Goal: Information Seeking & Learning: Learn about a topic

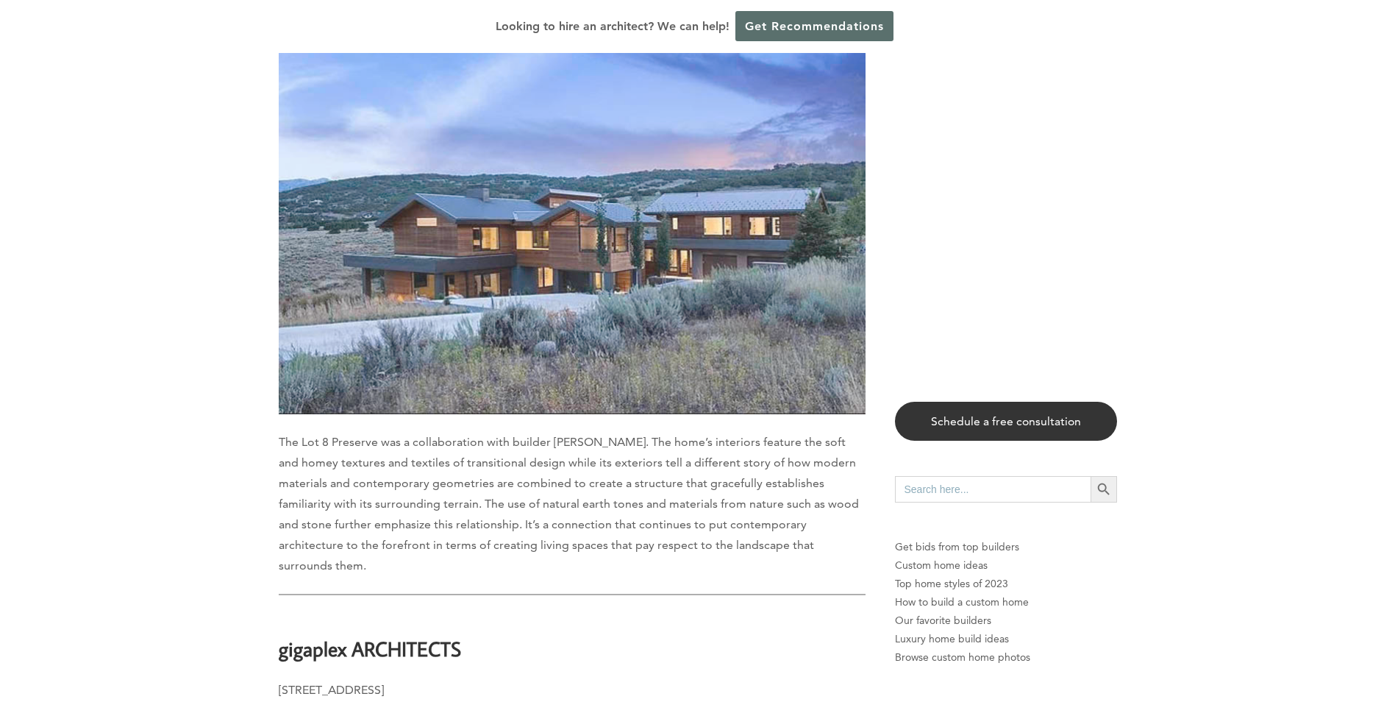
scroll to position [6694, 0]
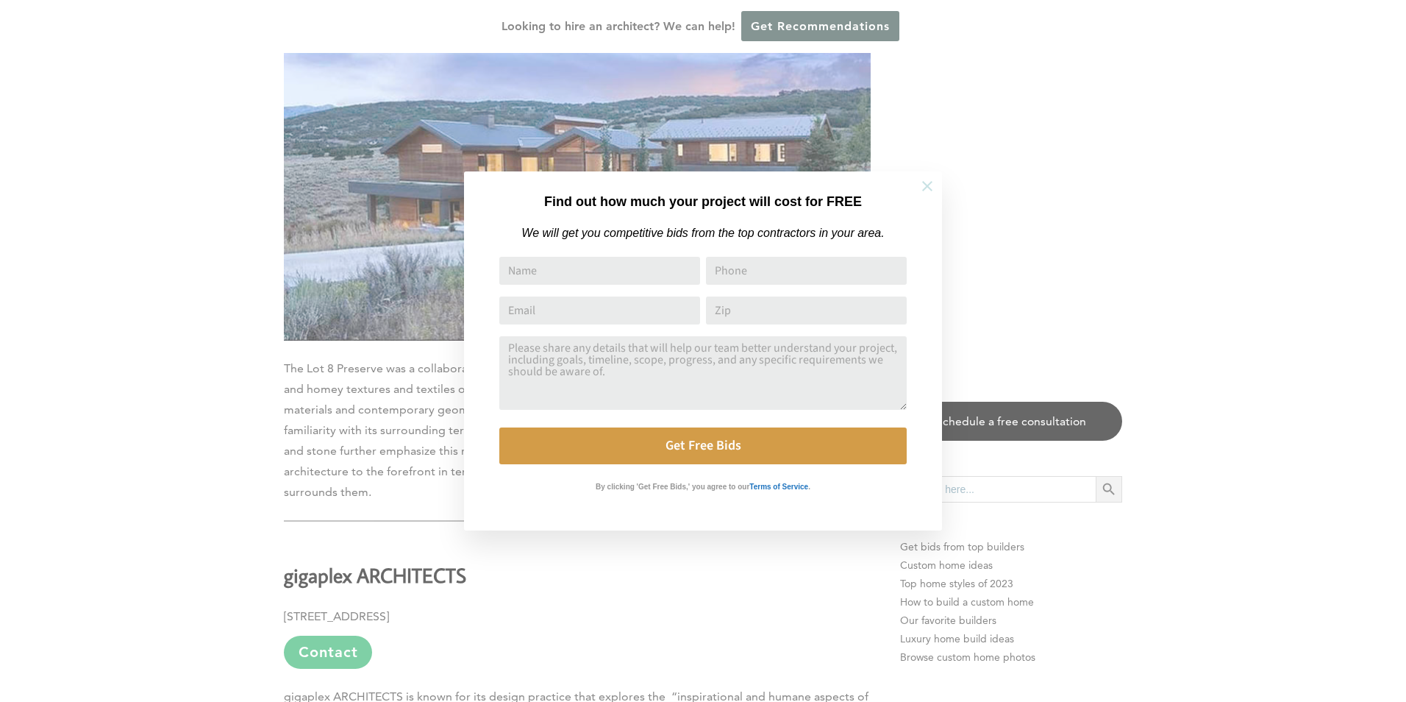
click at [920, 186] on icon at bounding box center [927, 186] width 16 height 16
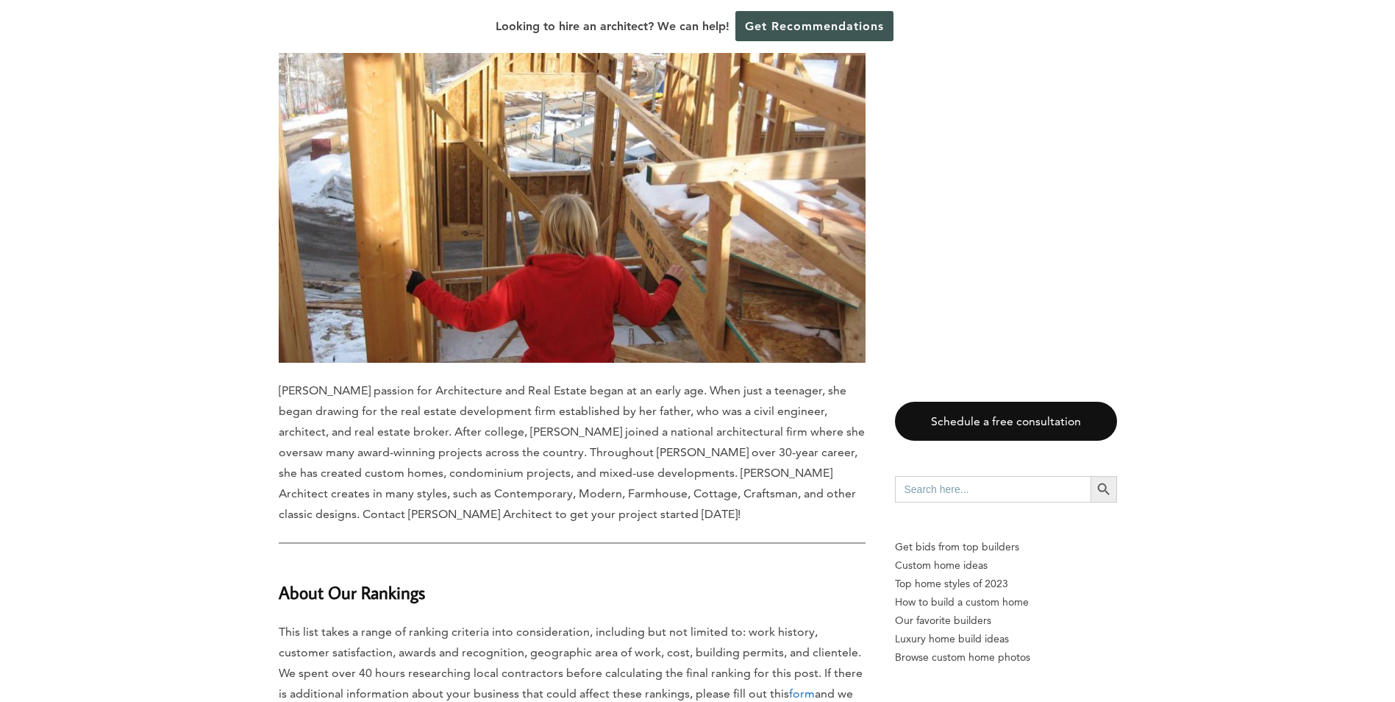
scroll to position [10298, 0]
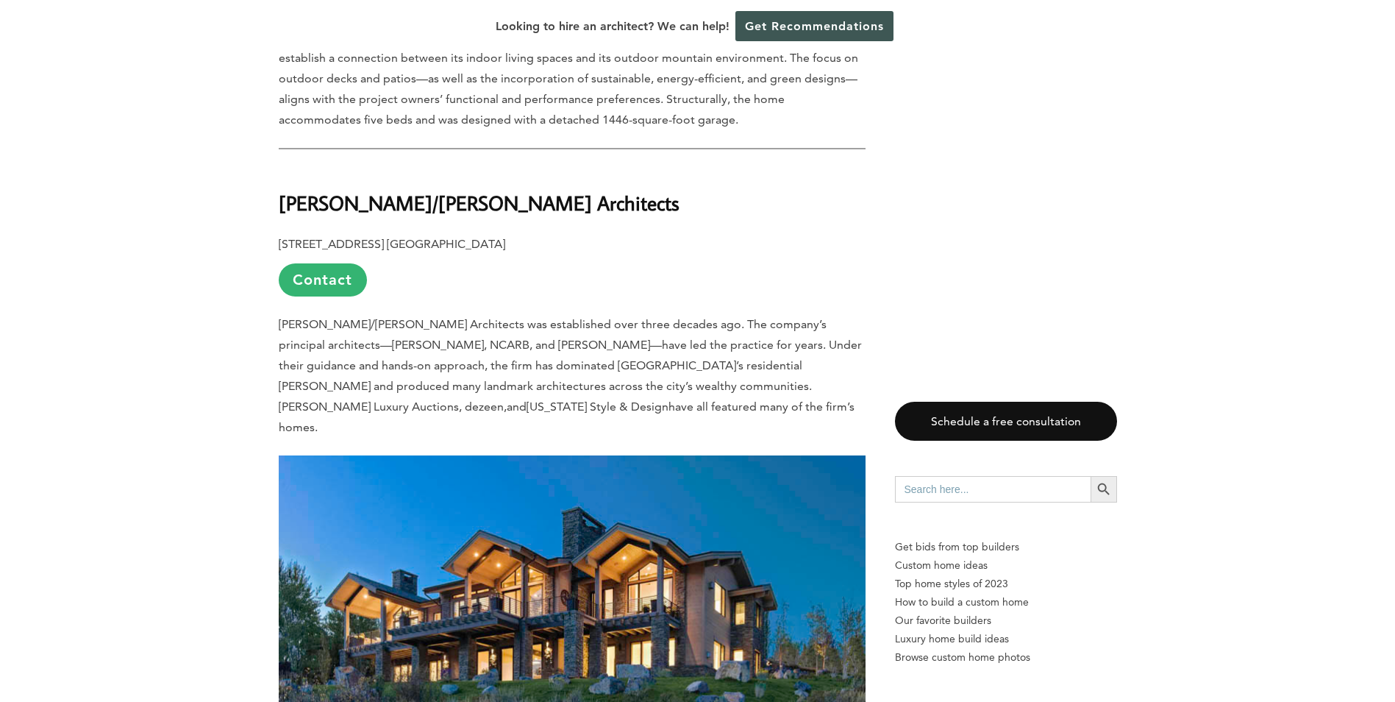
scroll to position [1912, 0]
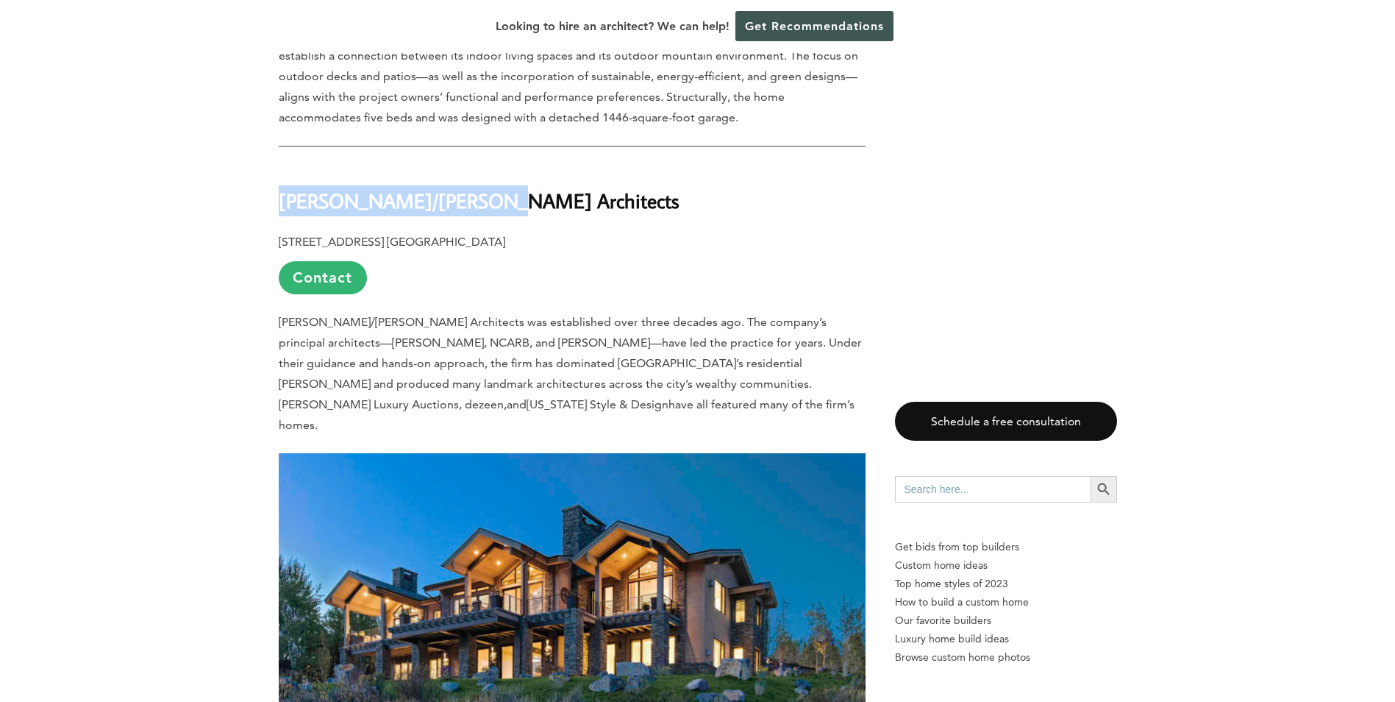
drag, startPoint x: 281, startPoint y: 121, endPoint x: 477, endPoint y: 118, distance: 196.4
click at [477, 165] on h2 "[PERSON_NAME]/[PERSON_NAME] Architects" at bounding box center [572, 190] width 587 height 51
copy b "[PERSON_NAME]/[PERSON_NAME] Architects"
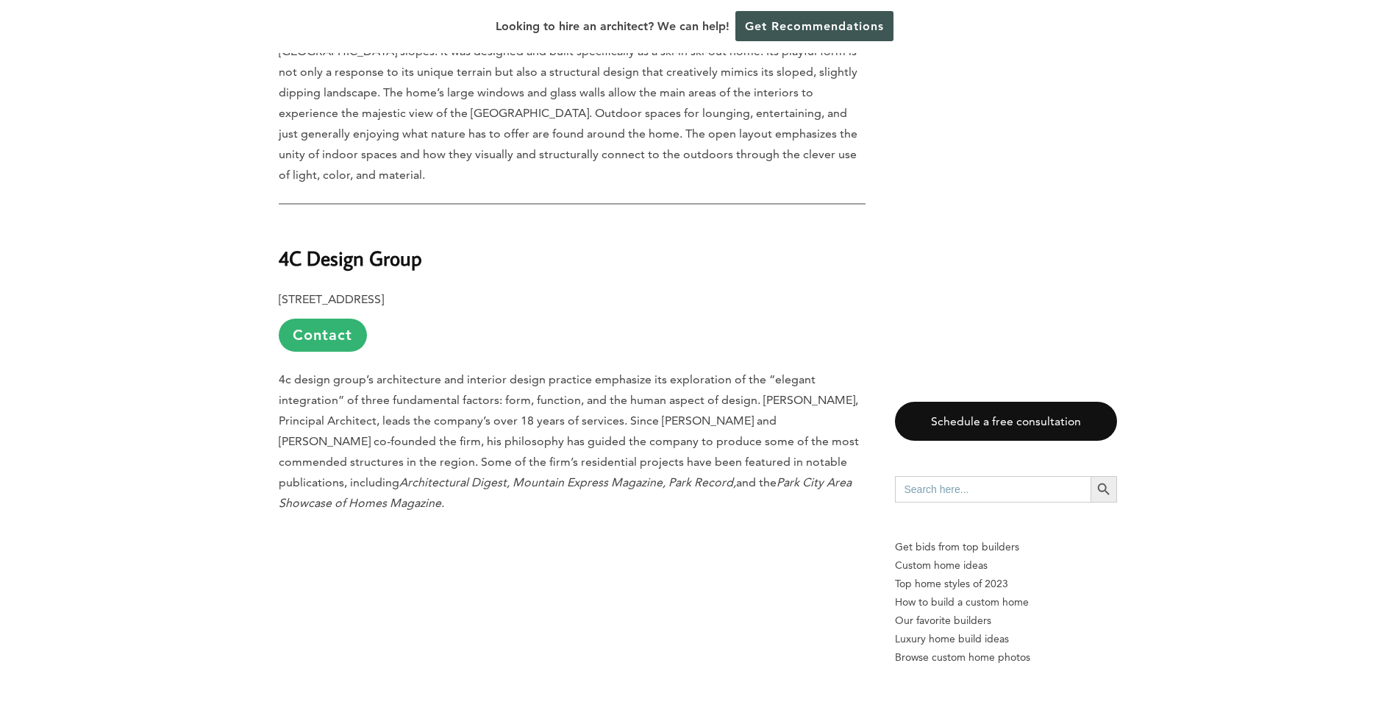
scroll to position [4487, 0]
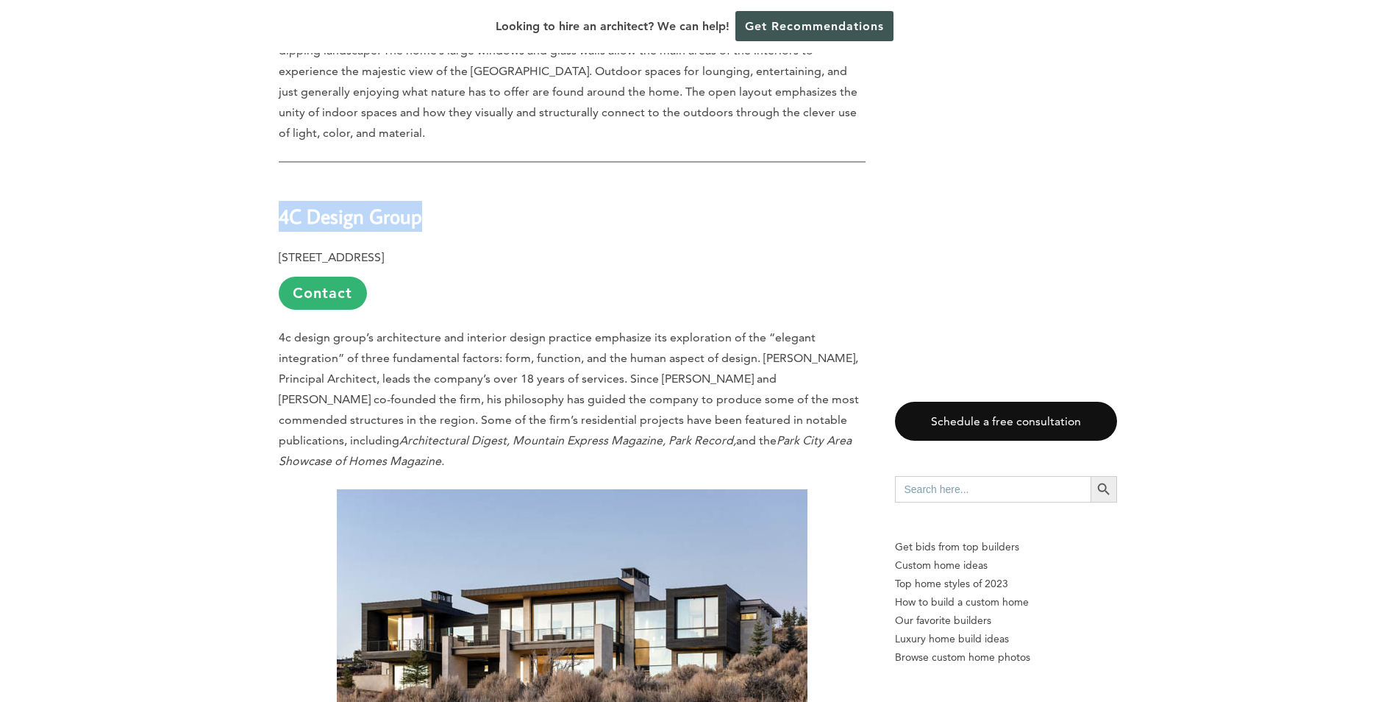
drag, startPoint x: 282, startPoint y: 96, endPoint x: 424, endPoint y: 104, distance: 141.5
click at [424, 180] on h2 "4C Design Group" at bounding box center [572, 205] width 587 height 51
copy b "4C Design Group"
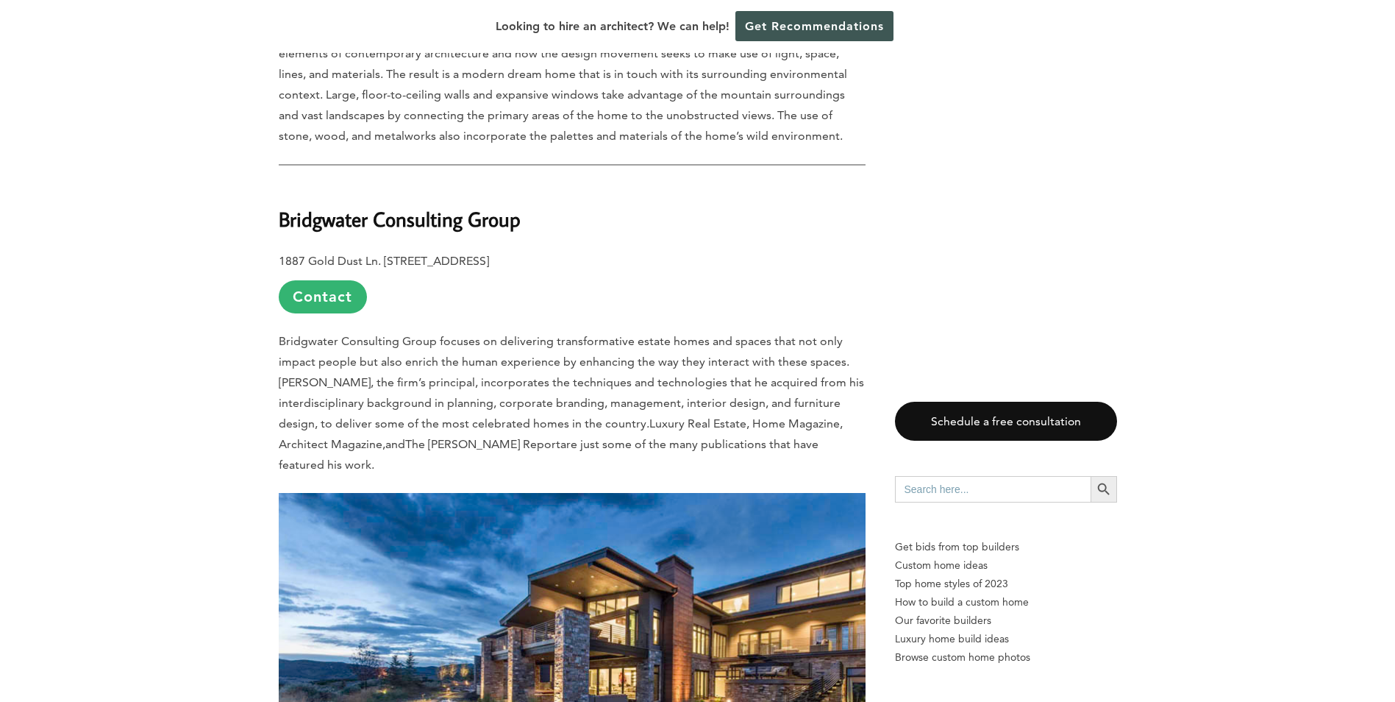
scroll to position [5296, 0]
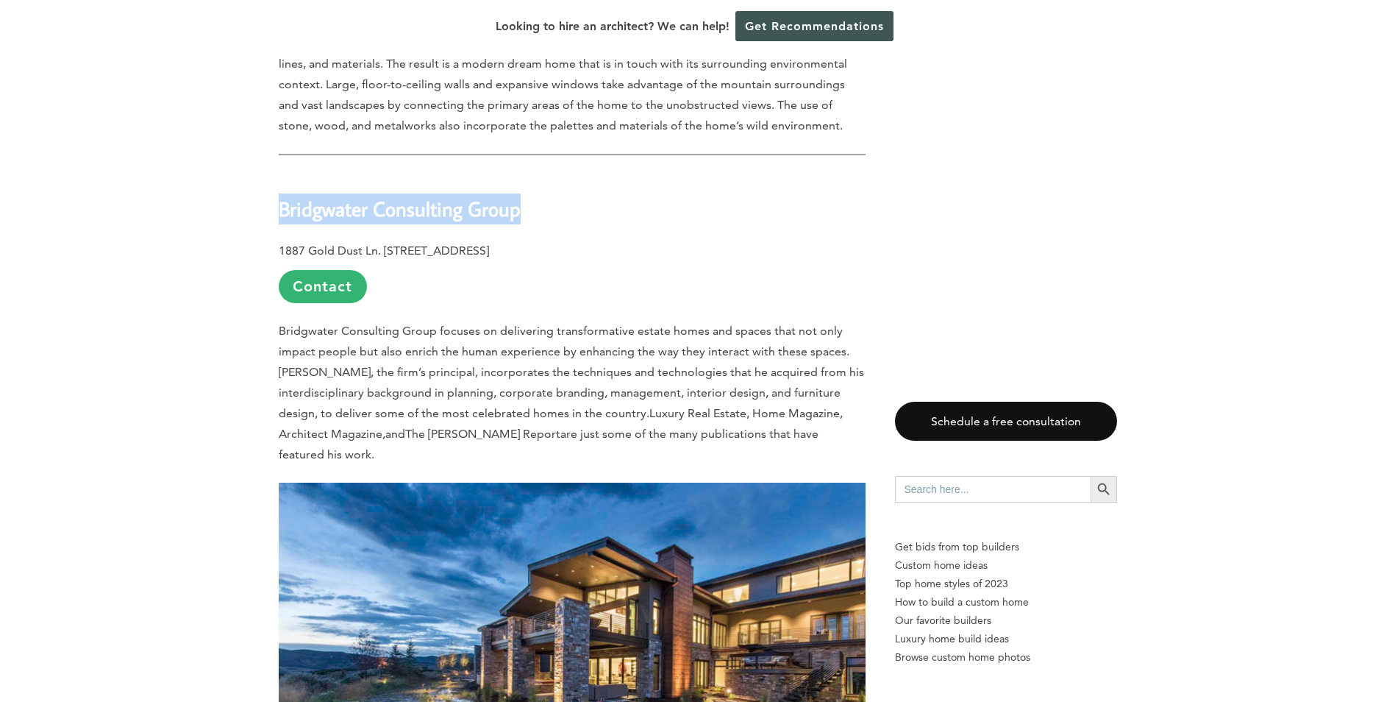
drag, startPoint x: 280, startPoint y: 87, endPoint x: 533, endPoint y: 85, distance: 253.0
click at [533, 173] on h2 "Bridgwater Consulting Group" at bounding box center [572, 198] width 587 height 51
copy b "Bridgwater Consulting Group"
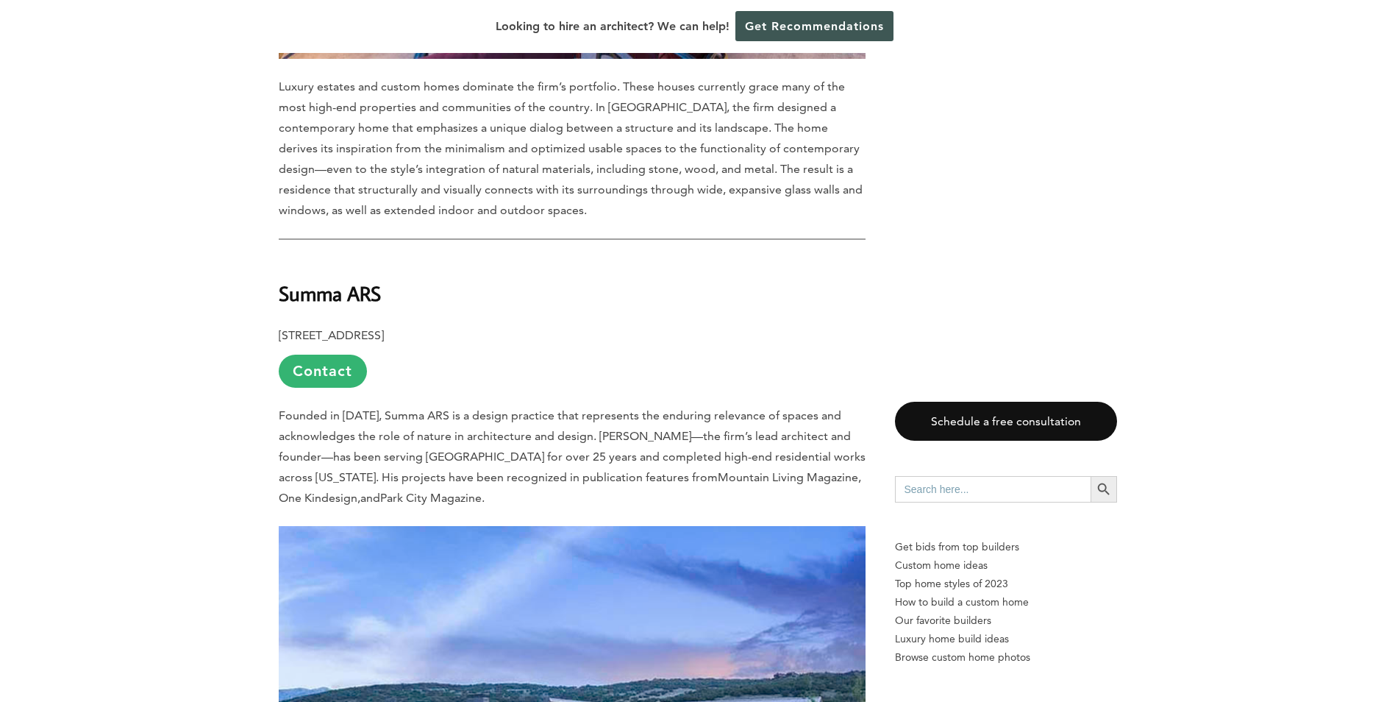
scroll to position [6105, 0]
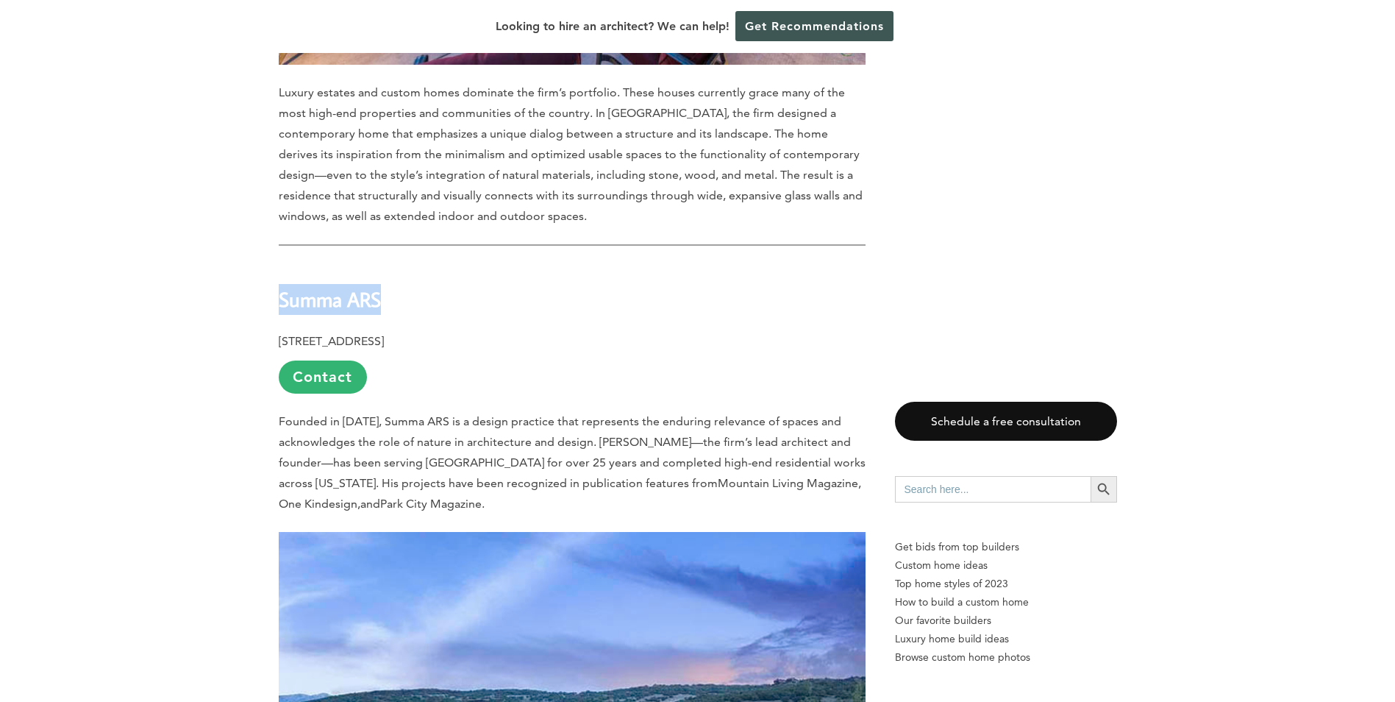
drag, startPoint x: 319, startPoint y: 156, endPoint x: 416, endPoint y: 157, distance: 97.1
click at [416, 157] on div "Last updated on January 9th, 2025 at 05:58 pm Located east of Salt Lake City, P…" at bounding box center [698, 31] width 886 height 10703
copy b "Summa ARS"
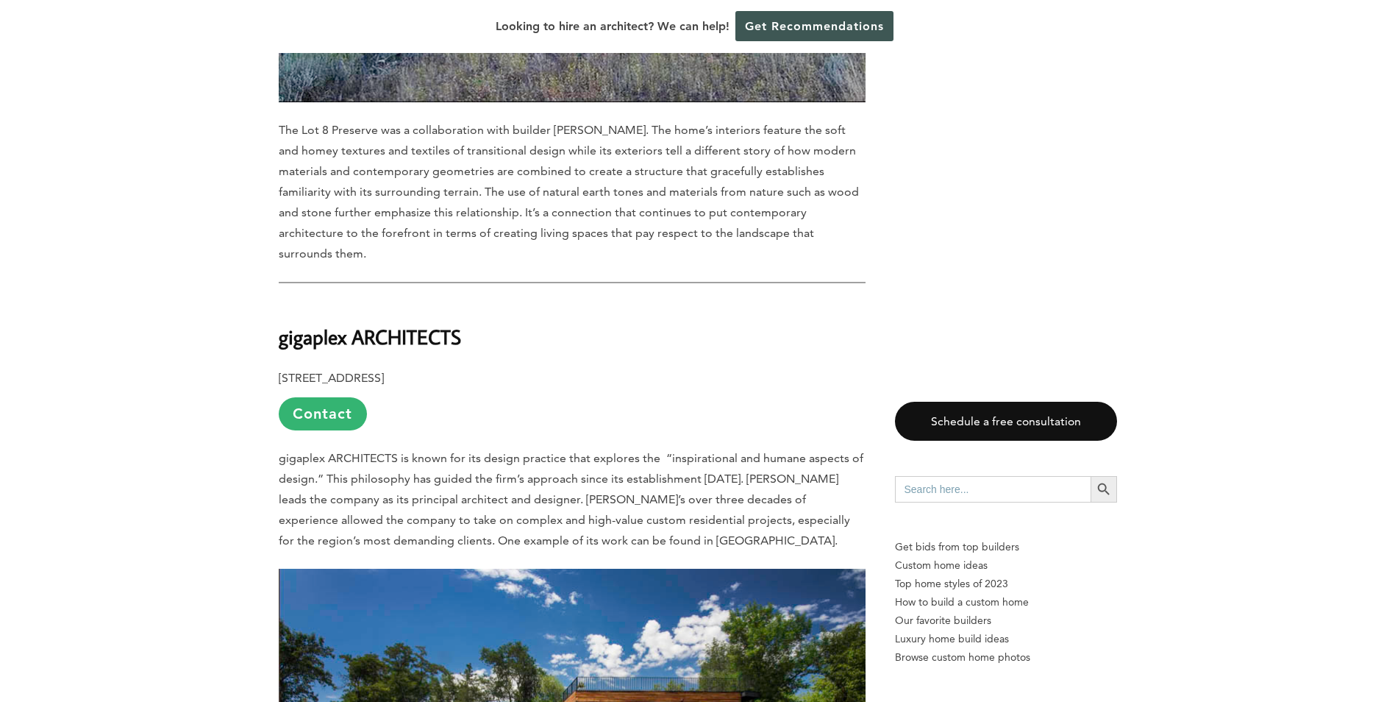
scroll to position [6988, 0]
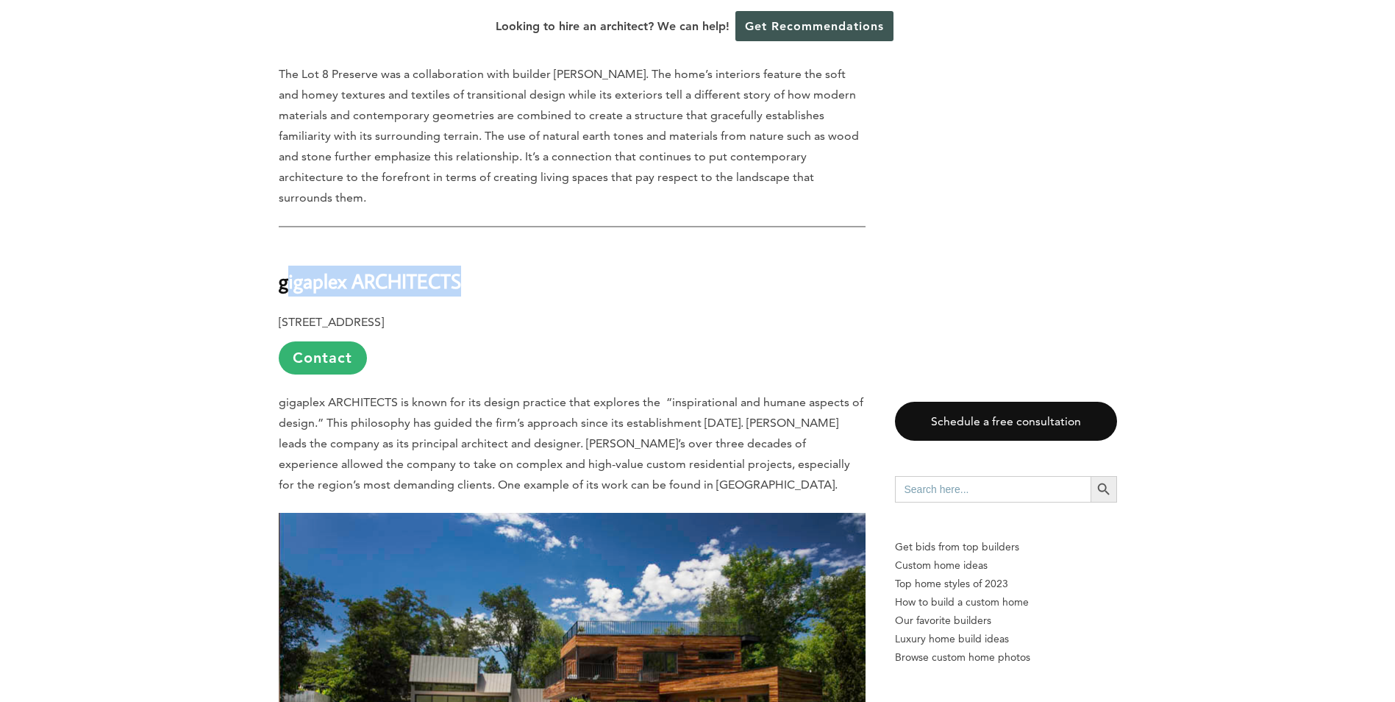
drag, startPoint x: 285, startPoint y: 124, endPoint x: 488, endPoint y: 127, distance: 203.8
click at [488, 245] on h2 "gigaplex ARCHITECTS" at bounding box center [572, 270] width 587 height 51
copy b "igaplex ARCHITECTS"
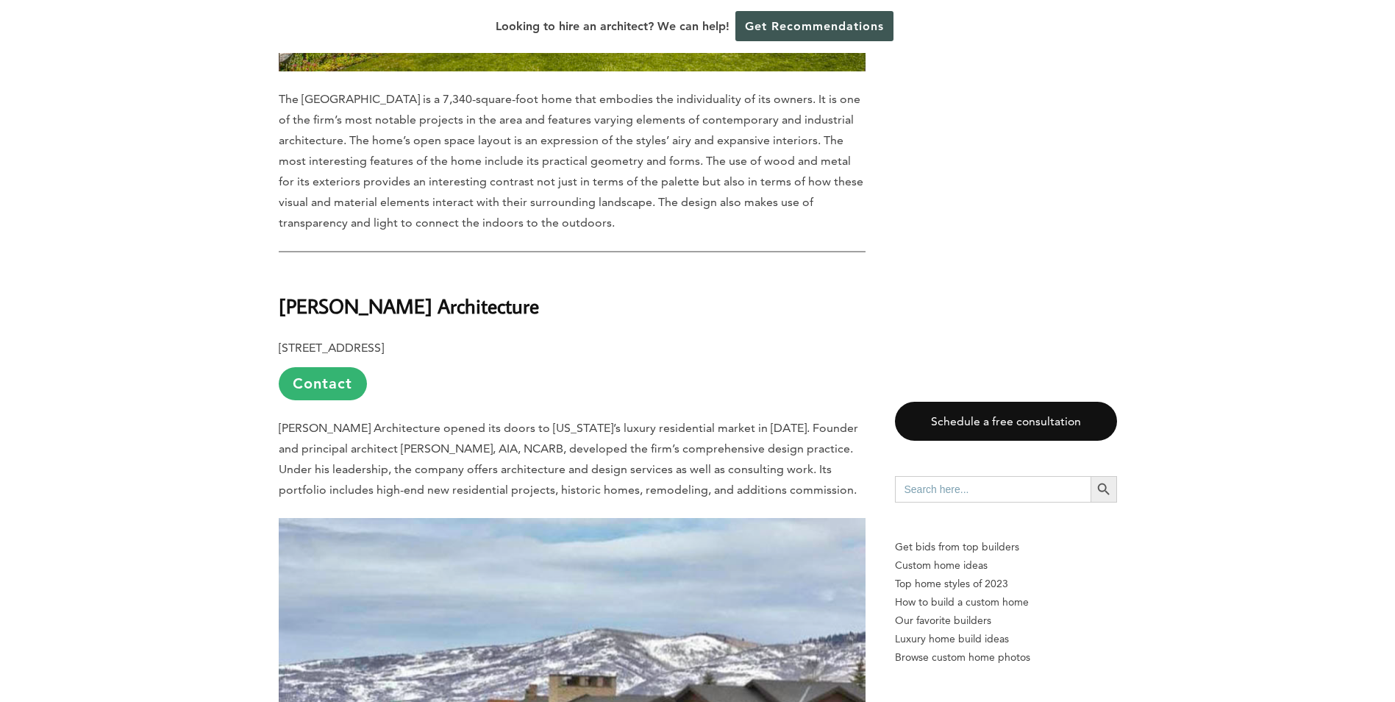
scroll to position [7797, 0]
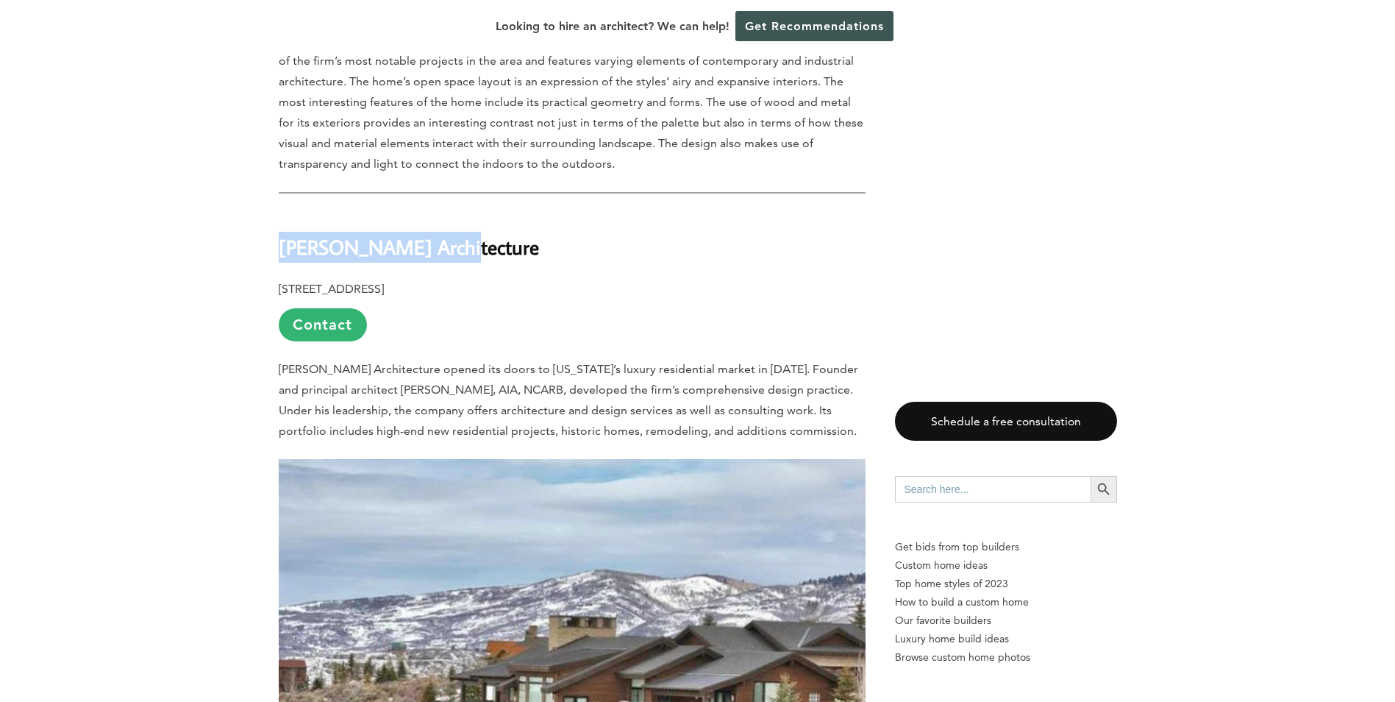
drag, startPoint x: 281, startPoint y: 84, endPoint x: 441, endPoint y: 82, distance: 159.6
click at [441, 211] on h2 "[PERSON_NAME] Architecture" at bounding box center [572, 236] width 587 height 51
copy b "[PERSON_NAME] Architecture"
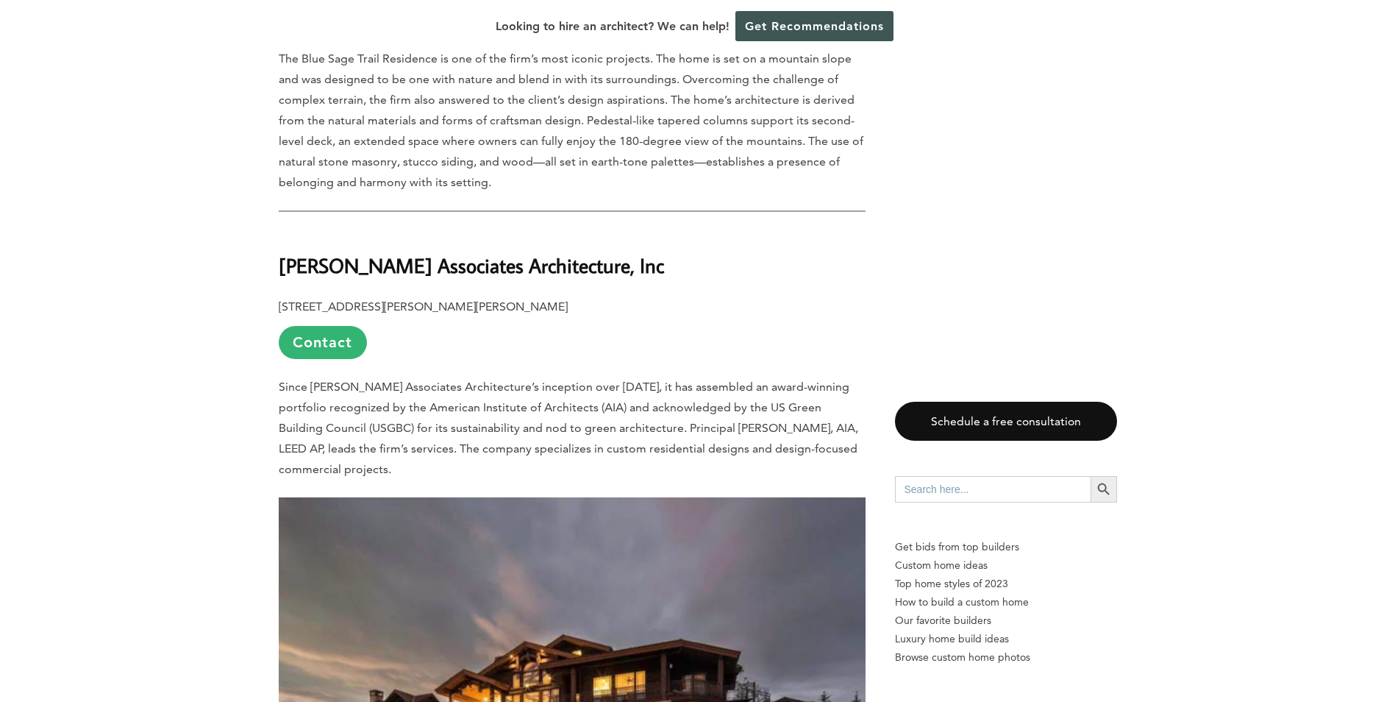
scroll to position [8680, 0]
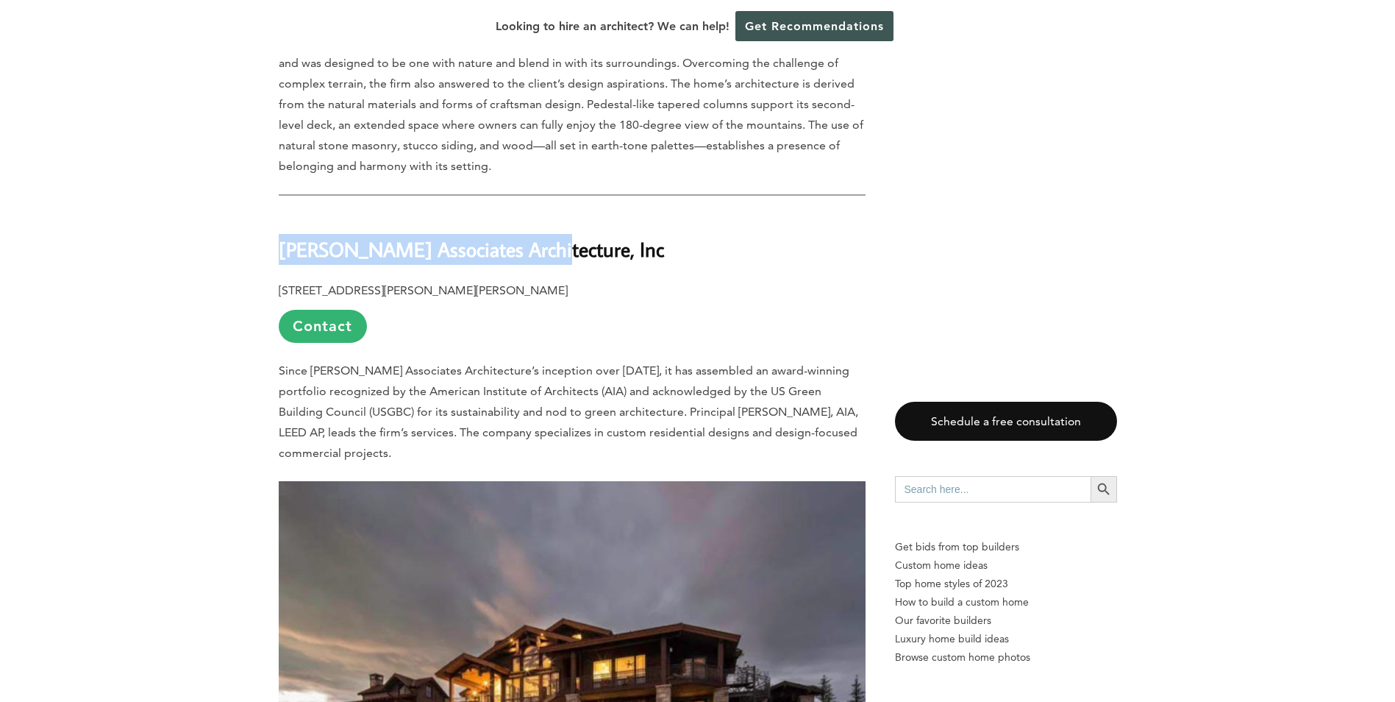
drag, startPoint x: 282, startPoint y: 90, endPoint x: 561, endPoint y: 90, distance: 278.0
click at [561, 236] on b "[PERSON_NAME] Associates Architecture, Inc" at bounding box center [471, 249] width 385 height 26
copy b "Mammen Associates Architecture"
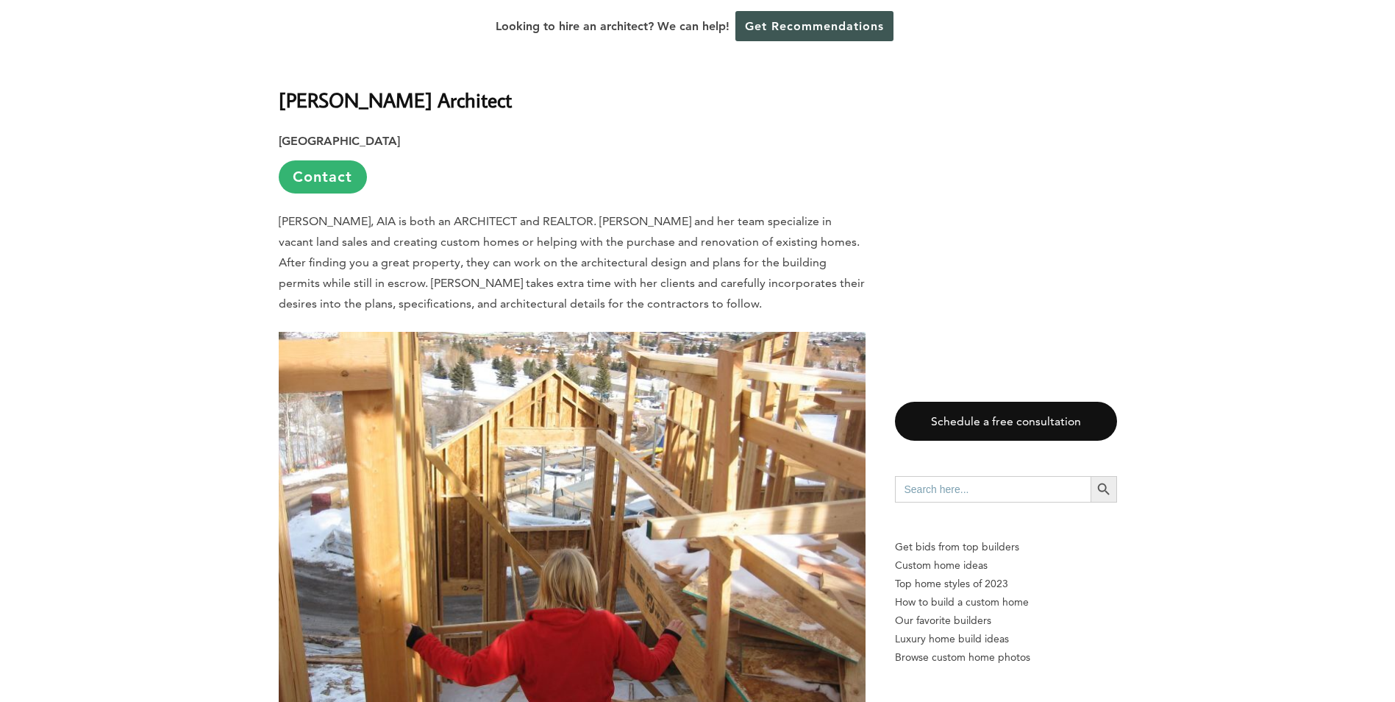
scroll to position [9415, 0]
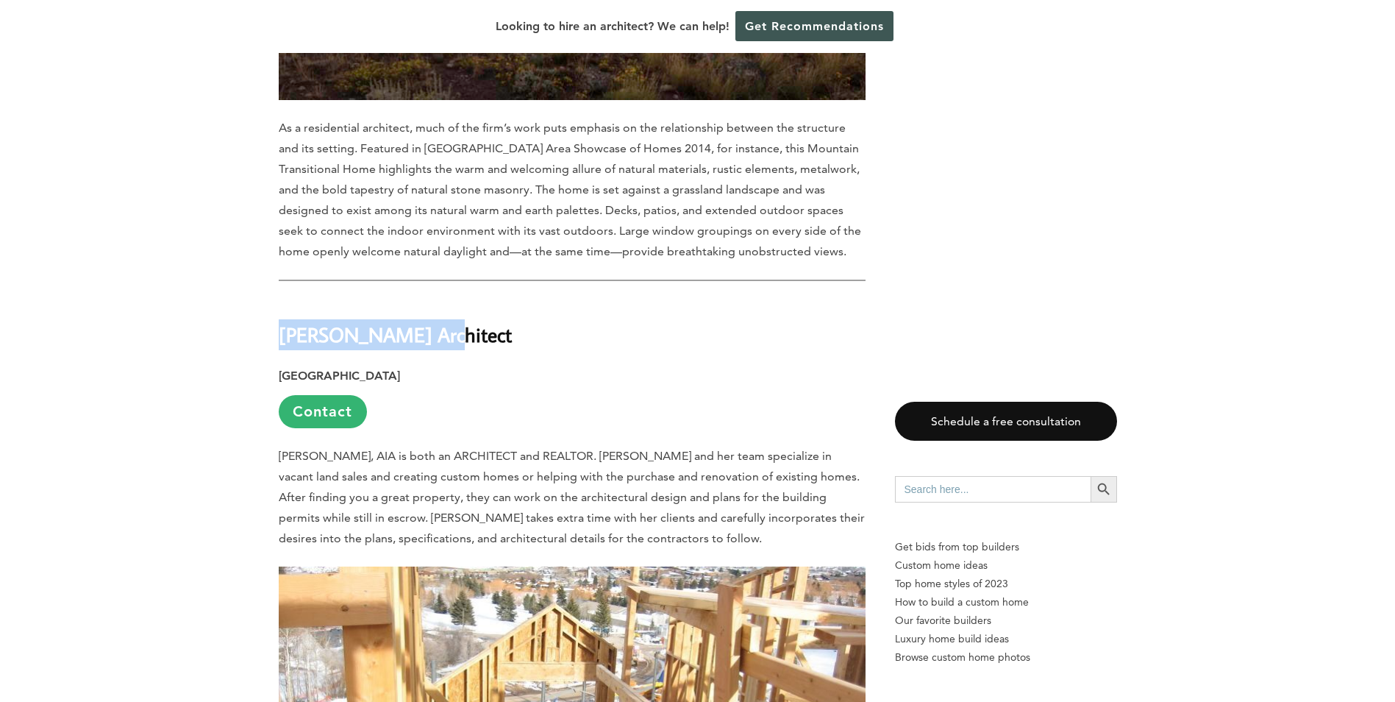
drag, startPoint x: 275, startPoint y: 166, endPoint x: 435, endPoint y: 166, distance: 159.6
copy h2 "[PERSON_NAME] Architect"
